Goal: Complete application form: Complete application form

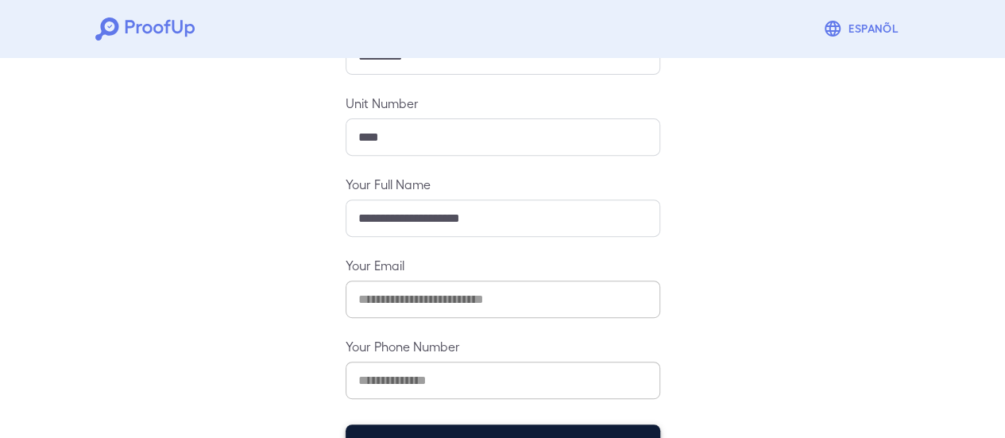
scroll to position [281, 0]
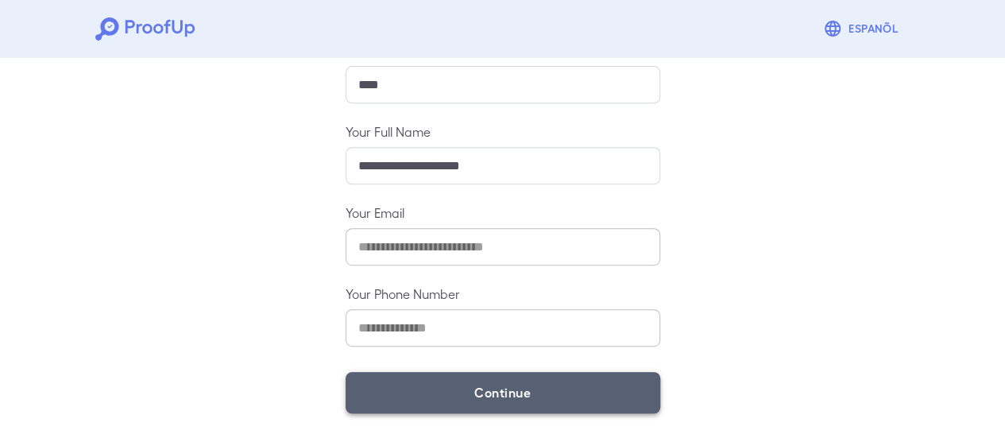
click at [518, 374] on button "Continue" at bounding box center [503, 392] width 315 height 41
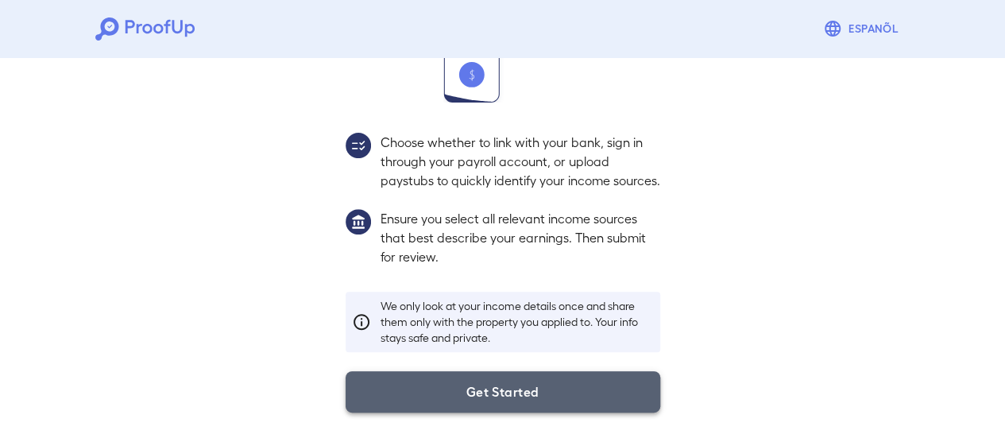
click at [500, 408] on button "Get Started" at bounding box center [503, 391] width 315 height 41
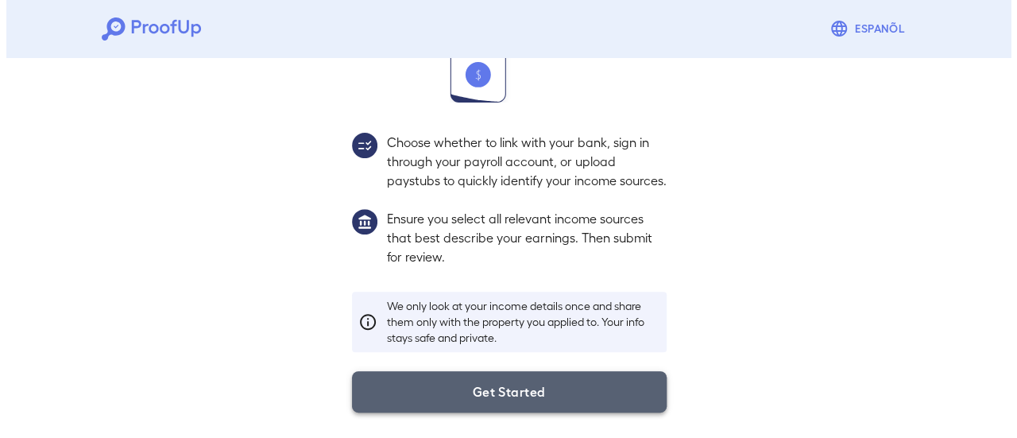
scroll to position [168, 0]
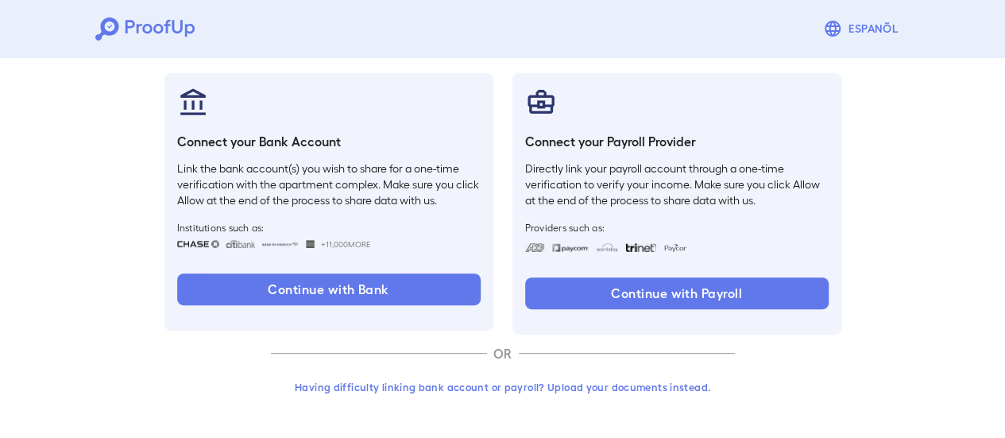
click at [551, 384] on button "Having difficulty linking bank account or payroll? Upload your documents instea…" at bounding box center [503, 387] width 464 height 29
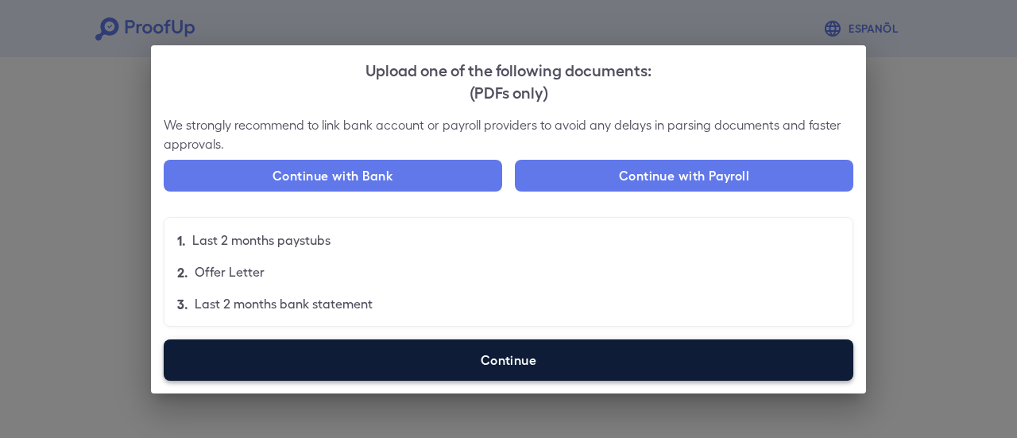
click at [553, 371] on label "Continue" at bounding box center [509, 359] width 690 height 41
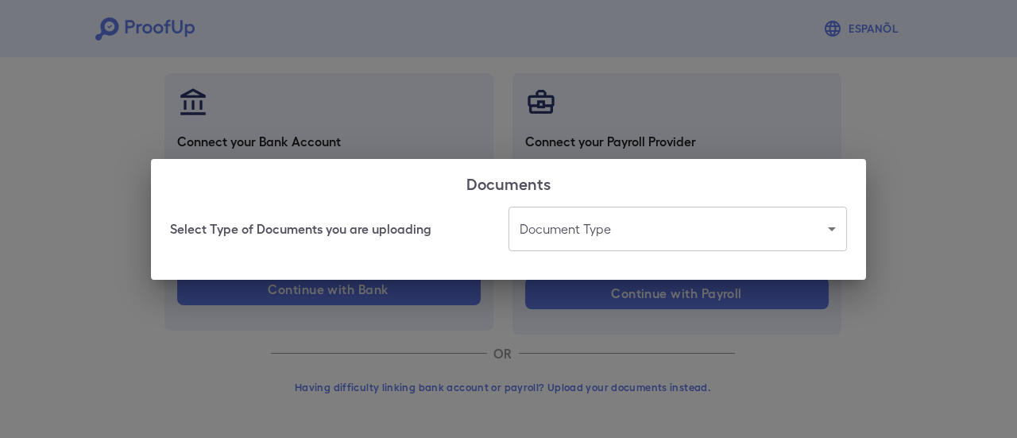
click at [582, 239] on body "Espanõl Go back How Would You Like to Verify Your Income? There are multiple wa…" at bounding box center [508, 135] width 1017 height 607
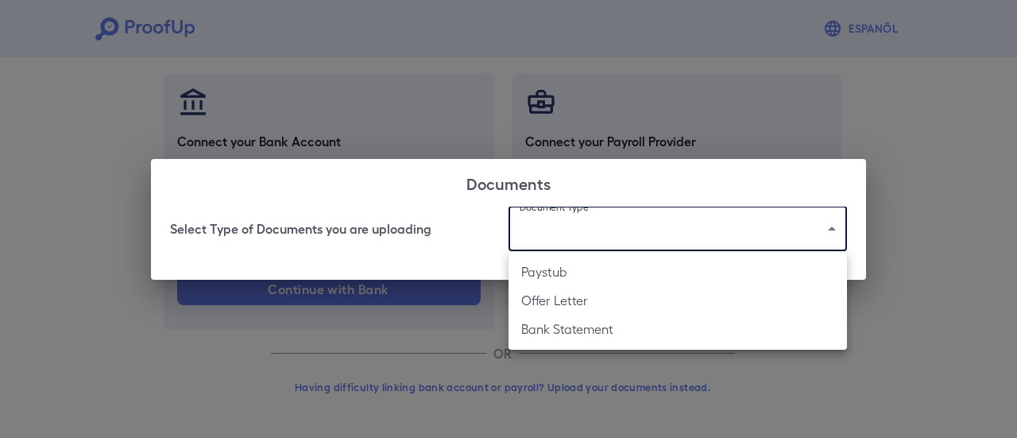
click at [599, 275] on li "Paystub" at bounding box center [677, 271] width 338 height 29
type input "*******"
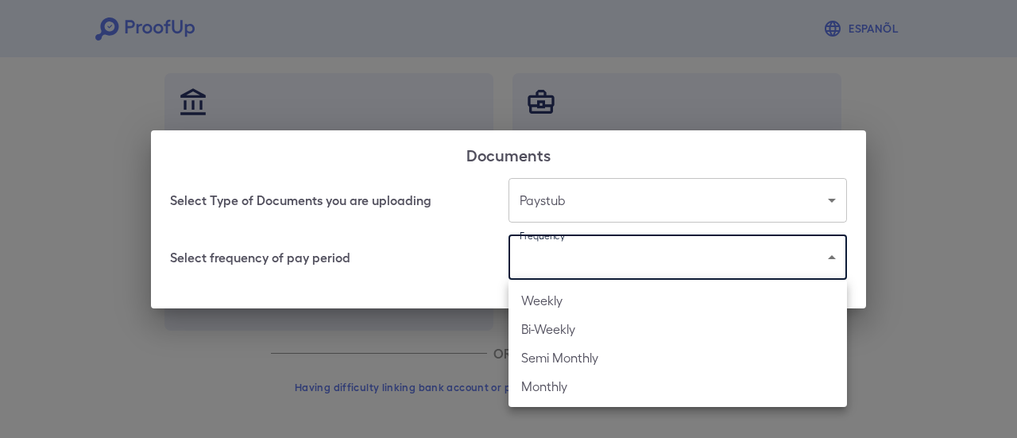
click at [597, 265] on body "Espanõl Go back How Would You Like to Verify Your Income? There are multiple wa…" at bounding box center [508, 135] width 1017 height 607
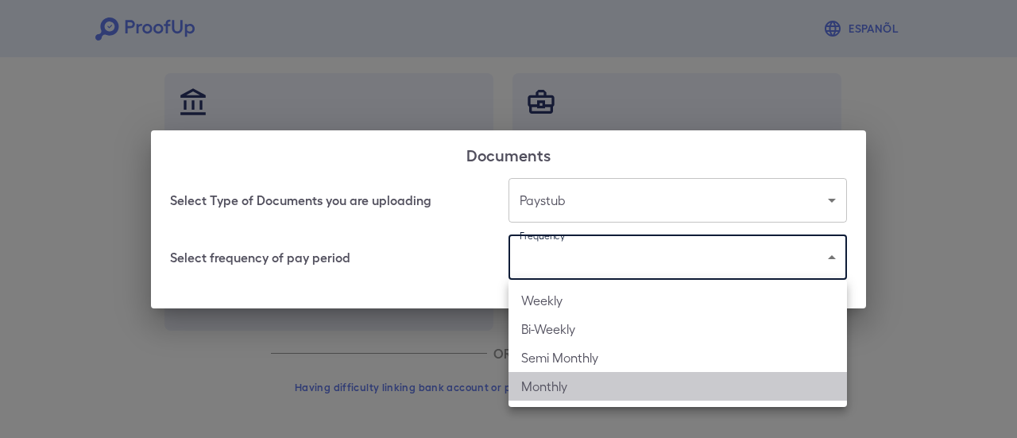
click at [580, 380] on li "Monthly" at bounding box center [677, 386] width 338 height 29
type input "*******"
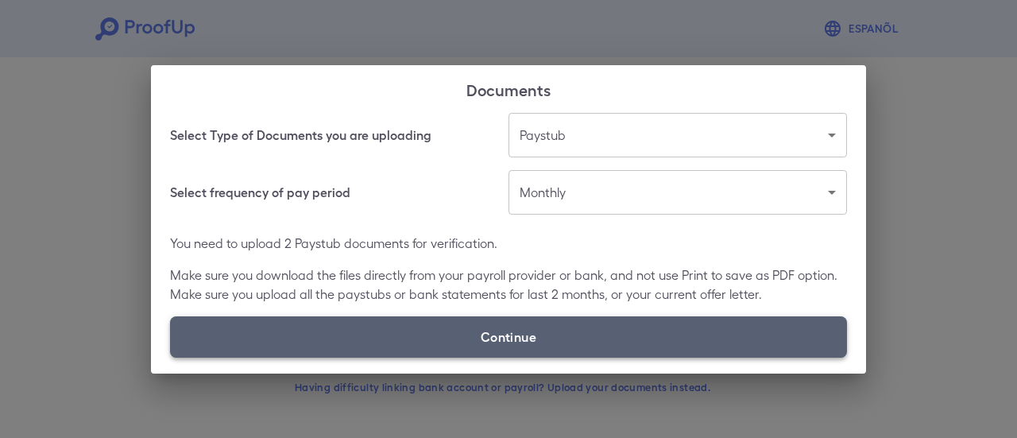
click at [582, 317] on label "Continue" at bounding box center [508, 336] width 677 height 41
click at [171, 357] on input "Continue" at bounding box center [170, 357] width 1 height 1
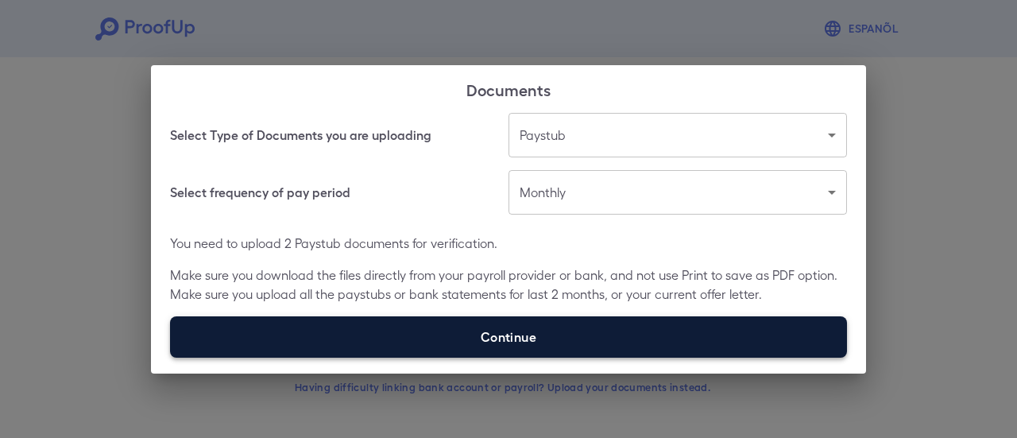
type input "**********"
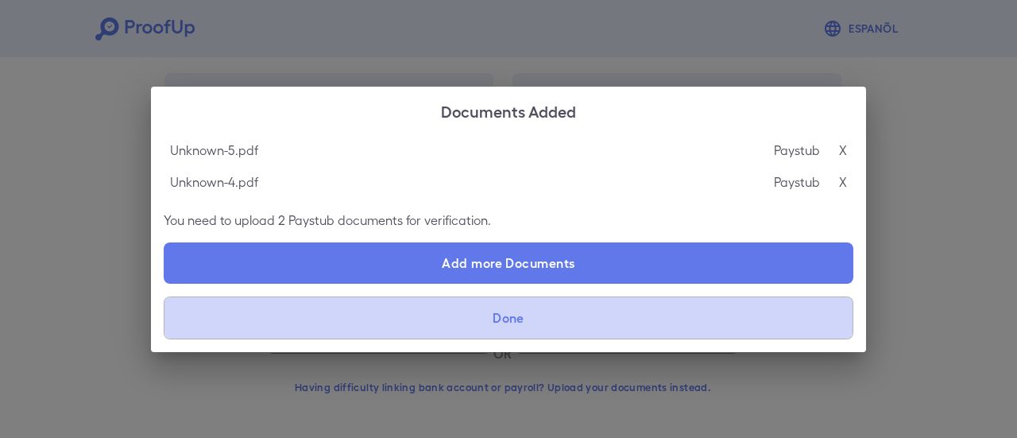
click at [539, 327] on button "Done" at bounding box center [509, 317] width 690 height 43
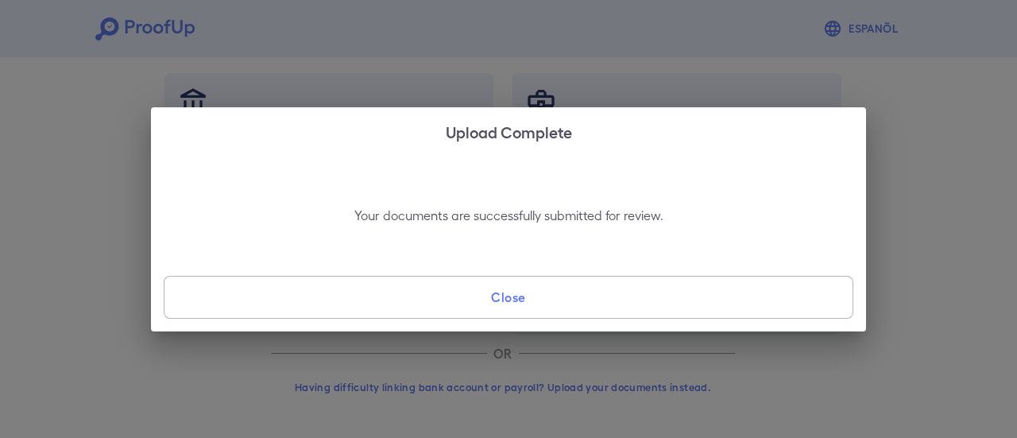
click at [536, 297] on button "Close" at bounding box center [509, 297] width 690 height 43
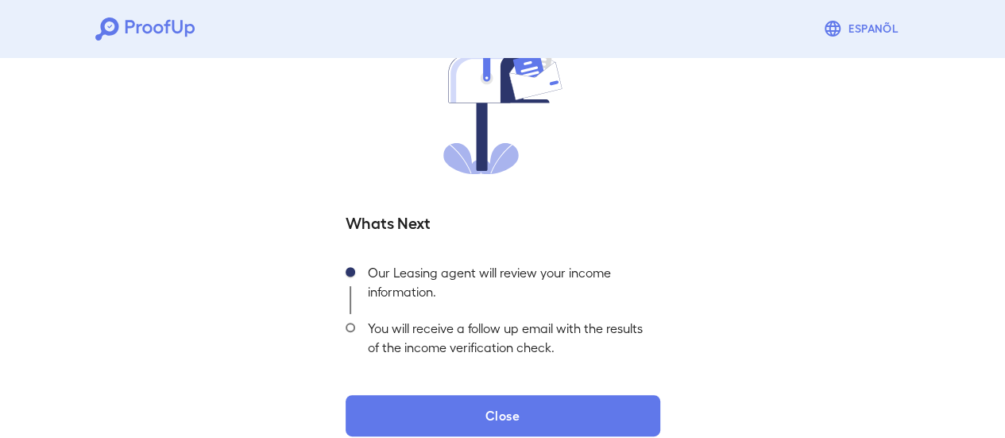
scroll to position [171, 0]
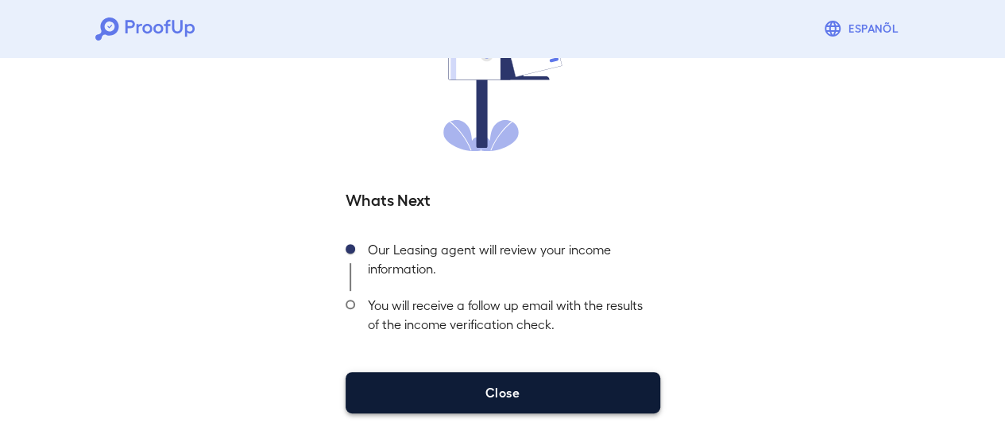
click at [520, 392] on button "Close" at bounding box center [503, 392] width 315 height 41
click at [469, 396] on button "Close" at bounding box center [503, 392] width 315 height 41
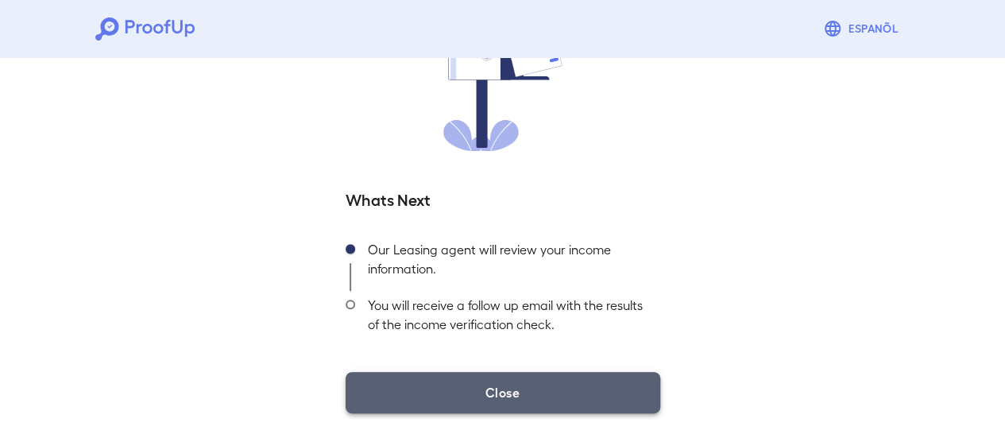
click at [524, 395] on button "Close" at bounding box center [503, 392] width 315 height 41
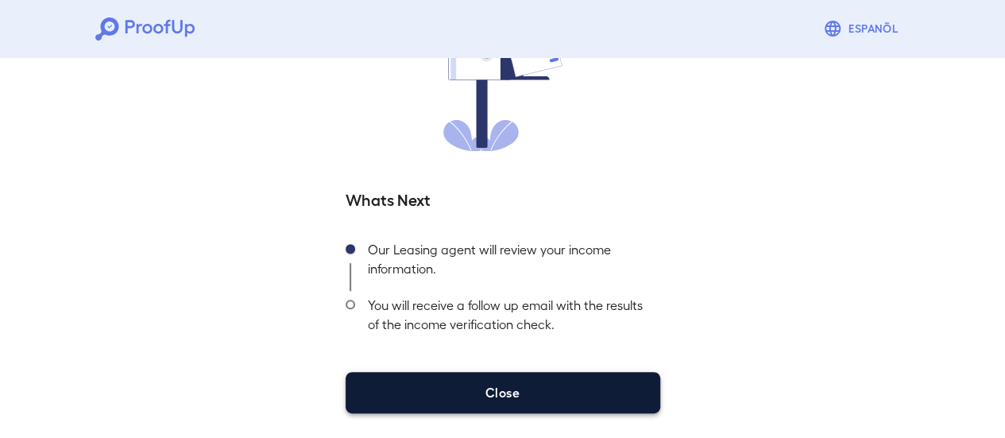
click at [547, 377] on button "Close" at bounding box center [503, 392] width 315 height 41
click at [554, 399] on button "Close" at bounding box center [503, 392] width 315 height 41
